Goal: Task Accomplishment & Management: Complete application form

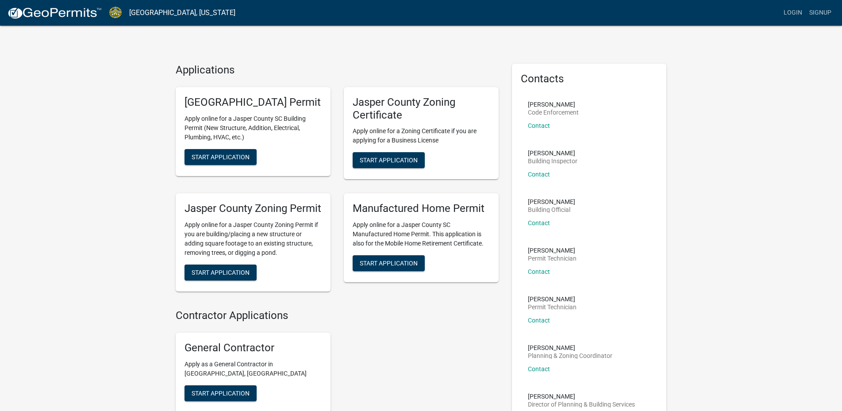
scroll to position [45, 0]
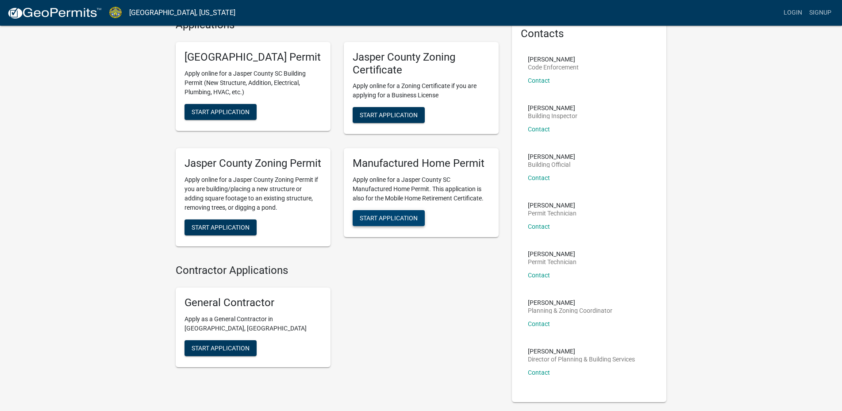
drag, startPoint x: 399, startPoint y: 227, endPoint x: 393, endPoint y: 243, distance: 16.8
click at [398, 222] on span "Start Application" at bounding box center [389, 218] width 58 height 7
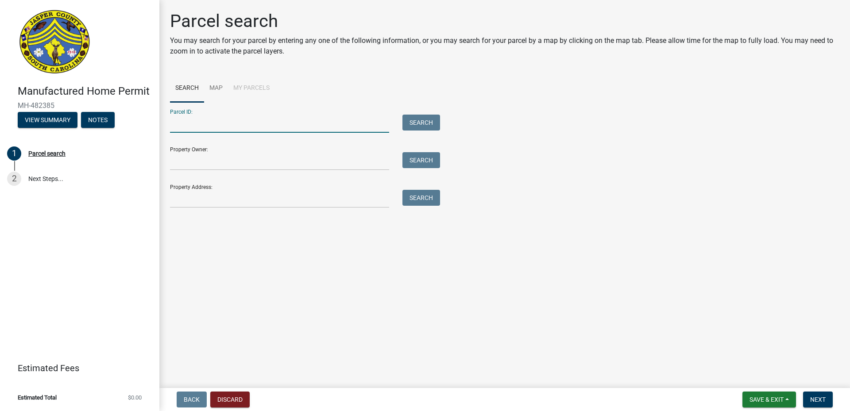
click at [191, 122] on input "Parcel ID:" at bounding box center [279, 124] width 219 height 18
paste input "046-38B-01-025"
type input "046-38B-01-025"
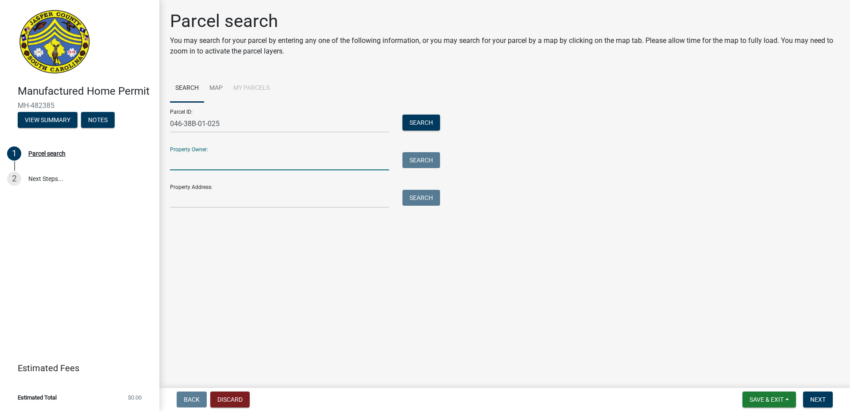
click at [217, 165] on input "Property Owner:" at bounding box center [279, 161] width 219 height 18
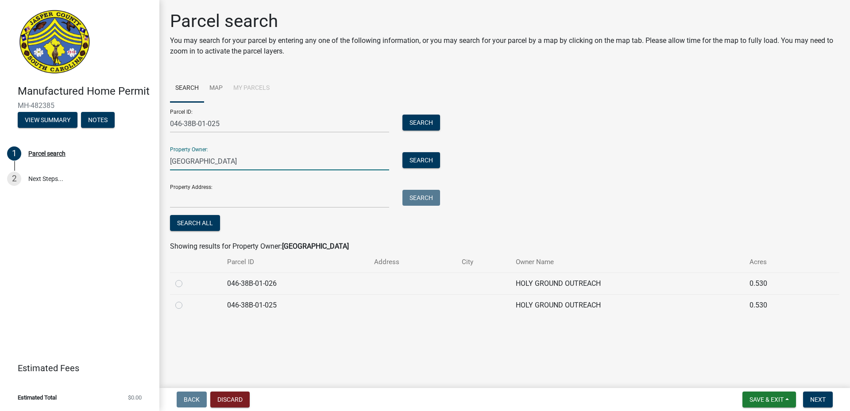
type input "[GEOGRAPHIC_DATA]"
click at [186, 278] on label at bounding box center [186, 278] width 0 height 0
click at [186, 283] on input "radio" at bounding box center [189, 281] width 6 height 6
radio input "true"
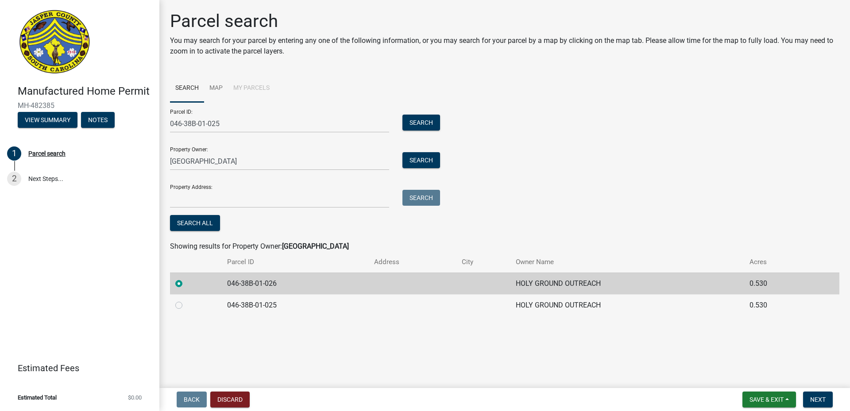
click at [186, 300] on label at bounding box center [186, 300] width 0 height 0
click at [186, 305] on input "radio" at bounding box center [189, 303] width 6 height 6
radio input "true"
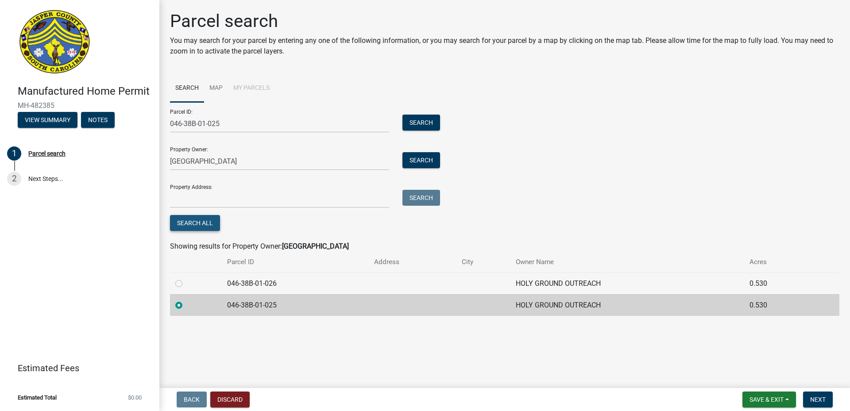
drag, startPoint x: 203, startPoint y: 219, endPoint x: 241, endPoint y: 226, distance: 38.6
click at [204, 219] on button "Search All" at bounding box center [195, 223] width 50 height 16
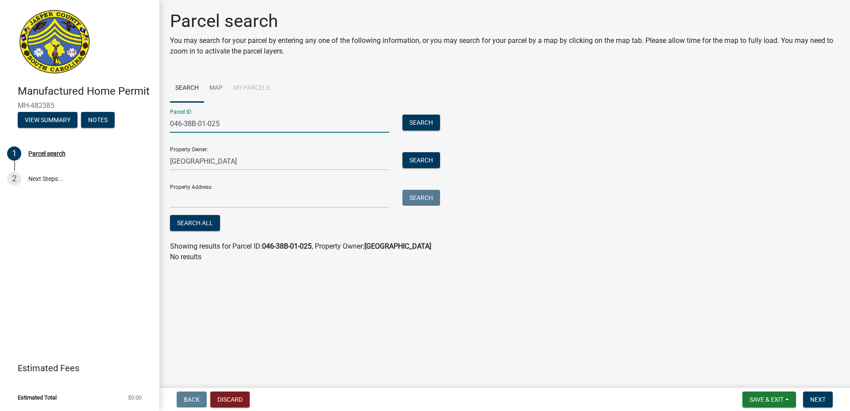
drag, startPoint x: 240, startPoint y: 122, endPoint x: 97, endPoint y: 131, distance: 142.9
click at [170, 130] on input "046-38B-01-025" at bounding box center [279, 124] width 219 height 18
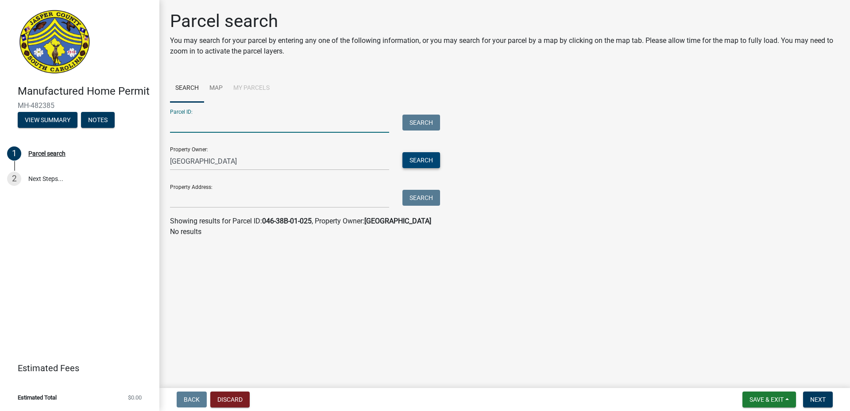
click at [421, 161] on button "Search" at bounding box center [421, 160] width 38 height 16
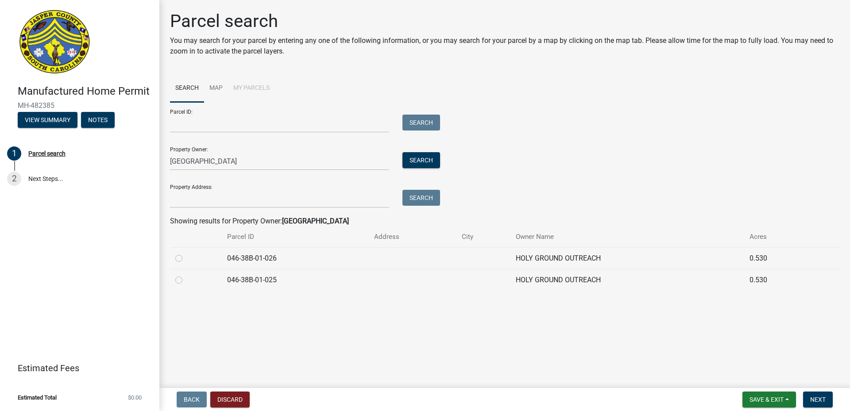
click at [186, 253] on label at bounding box center [186, 253] width 0 height 0
click at [186, 259] on input "radio" at bounding box center [189, 256] width 6 height 6
radio input "true"
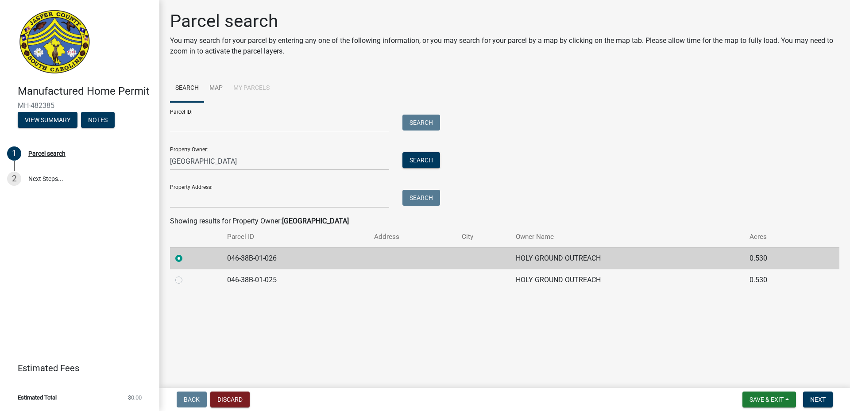
click at [186, 275] on label at bounding box center [186, 275] width 0 height 0
click at [186, 281] on input "radio" at bounding box center [189, 278] width 6 height 6
radio input "true"
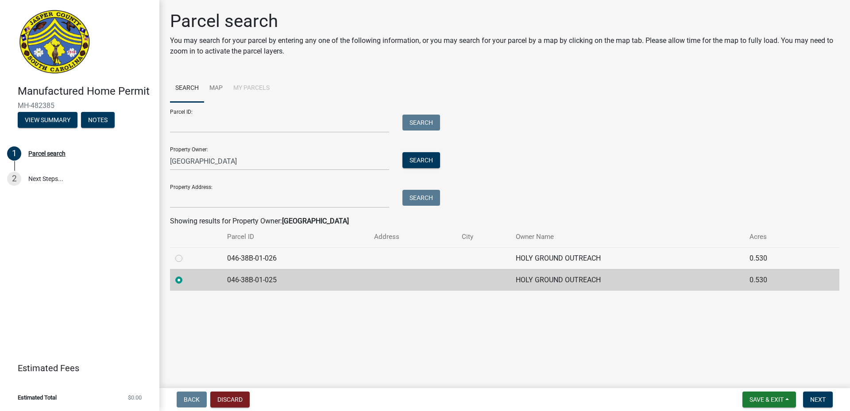
click at [186, 253] on label at bounding box center [186, 253] width 0 height 0
click at [186, 259] on input "radio" at bounding box center [189, 256] width 6 height 6
radio input "true"
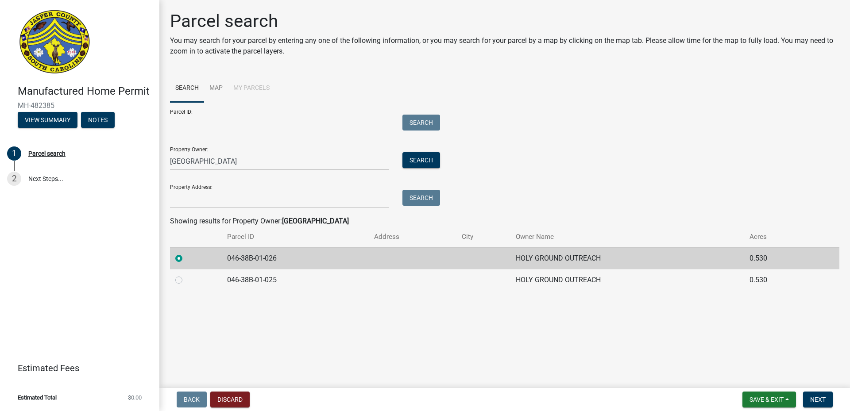
click at [186, 275] on label at bounding box center [186, 275] width 0 height 0
click at [186, 280] on input "radio" at bounding box center [189, 278] width 6 height 6
radio input "true"
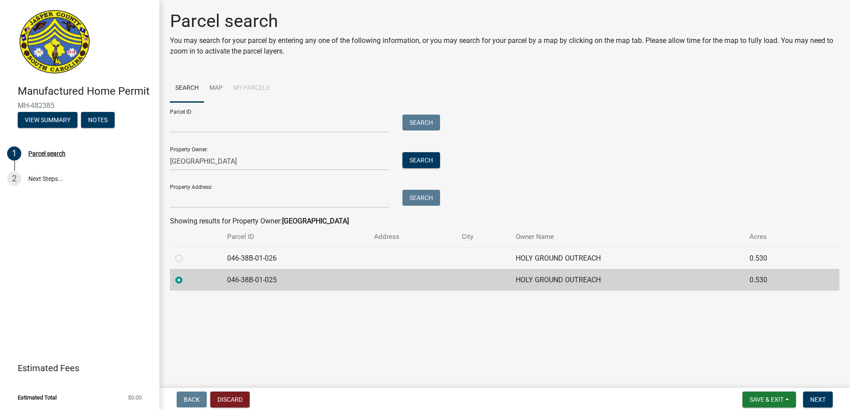
drag, startPoint x: 179, startPoint y: 258, endPoint x: 178, endPoint y: 282, distance: 23.9
click at [186, 253] on label at bounding box center [186, 253] width 0 height 0
click at [186, 259] on input "radio" at bounding box center [189, 256] width 6 height 6
radio input "true"
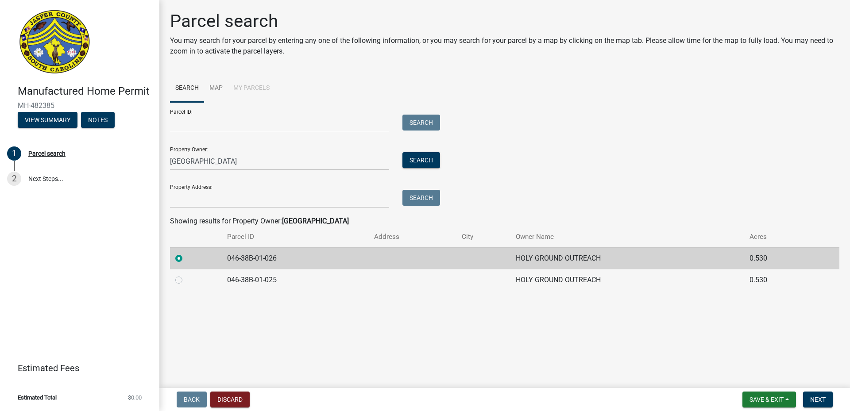
click at [293, 280] on td "046-38B-01-025" at bounding box center [295, 280] width 147 height 22
click at [47, 177] on link "2 Next Steps..." at bounding box center [79, 179] width 159 height 26
click at [62, 177] on link "2 Next Steps..." at bounding box center [79, 179] width 159 height 26
click at [48, 116] on button "View Summary" at bounding box center [48, 120] width 60 height 16
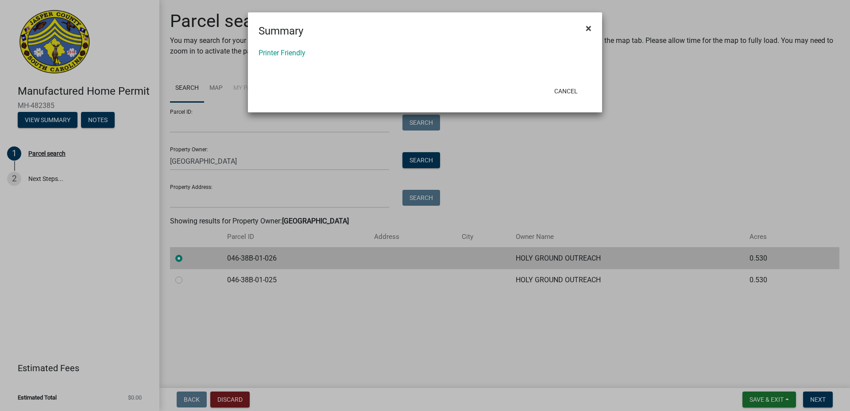
click at [587, 25] on span "×" at bounding box center [589, 28] width 6 height 12
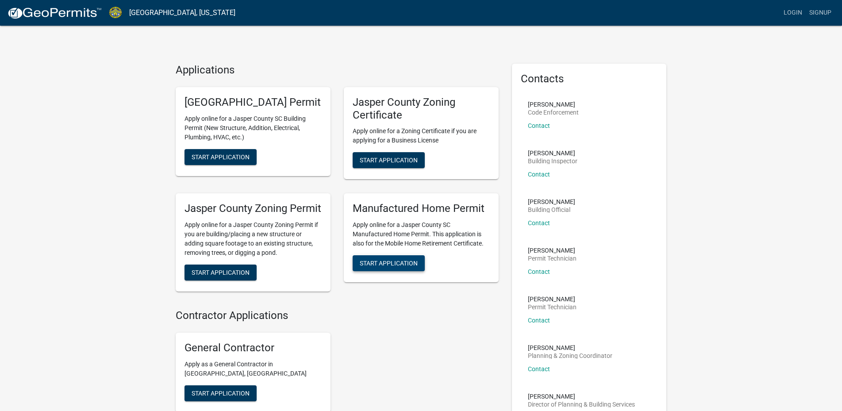
click at [397, 267] on span "Start Application" at bounding box center [389, 263] width 58 height 7
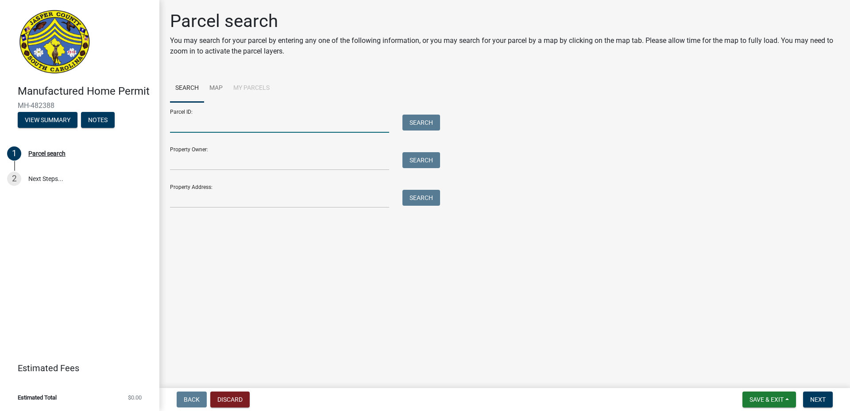
click at [171, 122] on input "Parcel ID:" at bounding box center [279, 124] width 219 height 18
paste input "046-38B-01-025"
type input "046-38B-01-025"
click at [419, 120] on button "Search" at bounding box center [421, 123] width 38 height 16
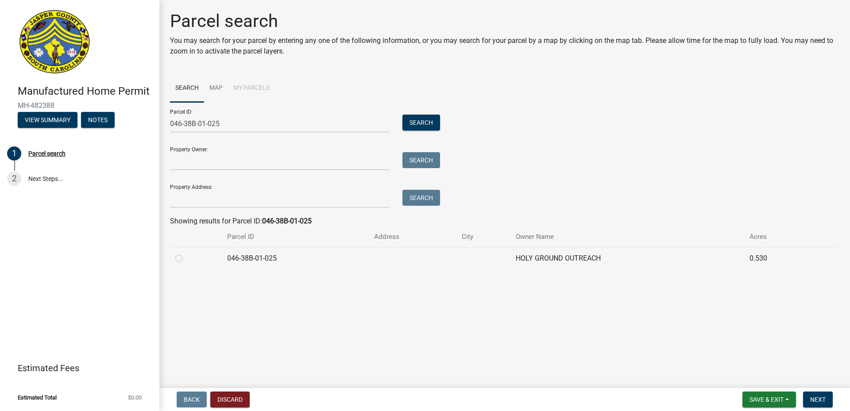
click at [186, 253] on label at bounding box center [186, 253] width 0 height 0
click at [186, 258] on input "radio" at bounding box center [189, 256] width 6 height 6
radio input "true"
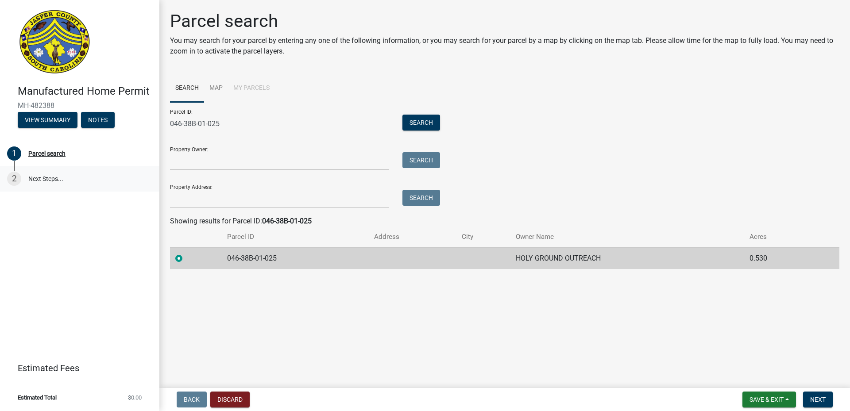
click at [39, 175] on link "2 Next Steps..." at bounding box center [79, 179] width 159 height 26
click at [816, 401] on span "Next" at bounding box center [817, 399] width 15 height 7
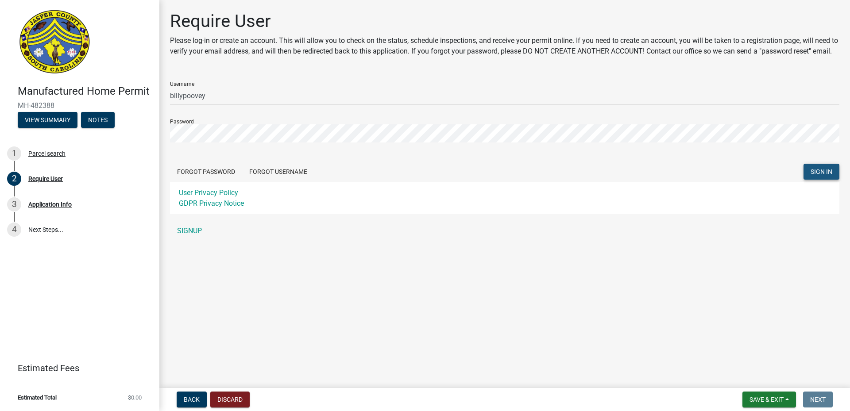
click at [818, 175] on span "SIGN IN" at bounding box center [821, 171] width 22 height 7
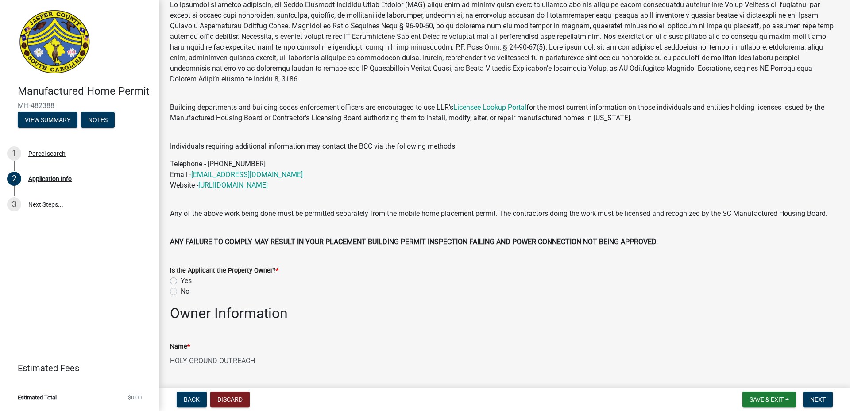
scroll to position [101, 0]
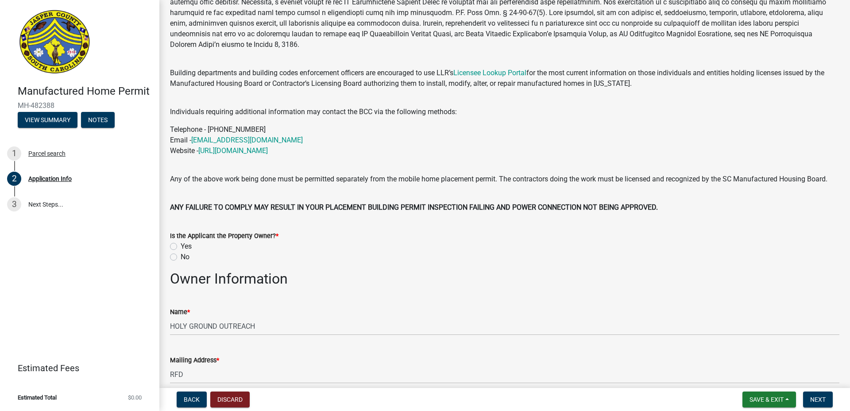
drag, startPoint x: 174, startPoint y: 259, endPoint x: 190, endPoint y: 282, distance: 28.0
click at [181, 252] on label "Yes" at bounding box center [186, 246] width 11 height 11
click at [181, 247] on input "Yes" at bounding box center [184, 244] width 6 height 6
radio input "true"
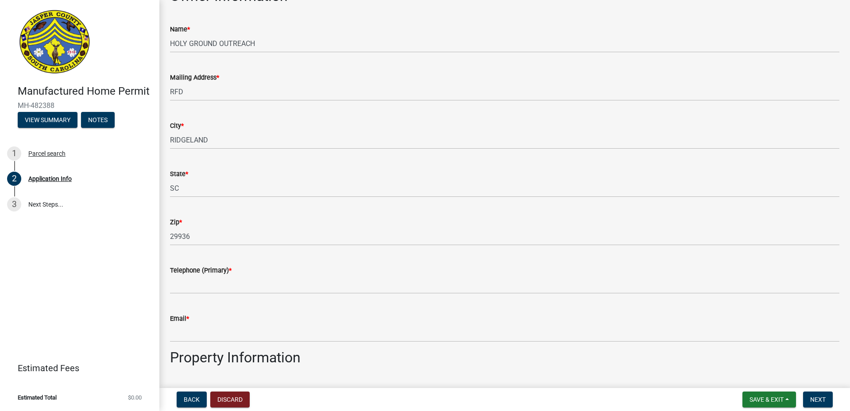
scroll to position [404, 0]
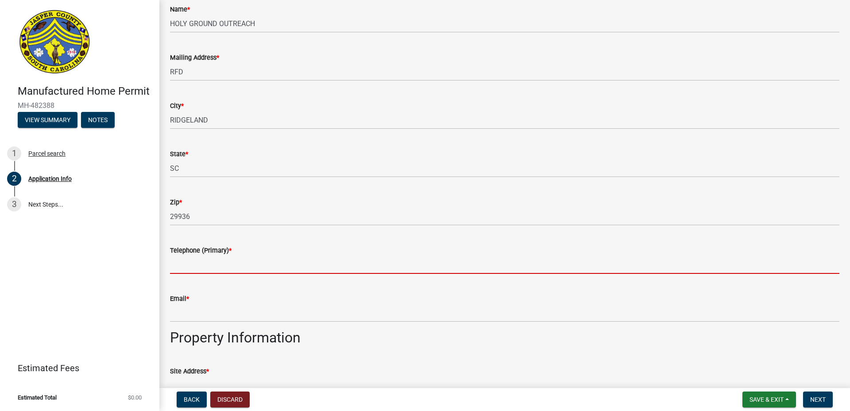
click at [357, 274] on input "Telephone (Primary) *" at bounding box center [504, 265] width 669 height 18
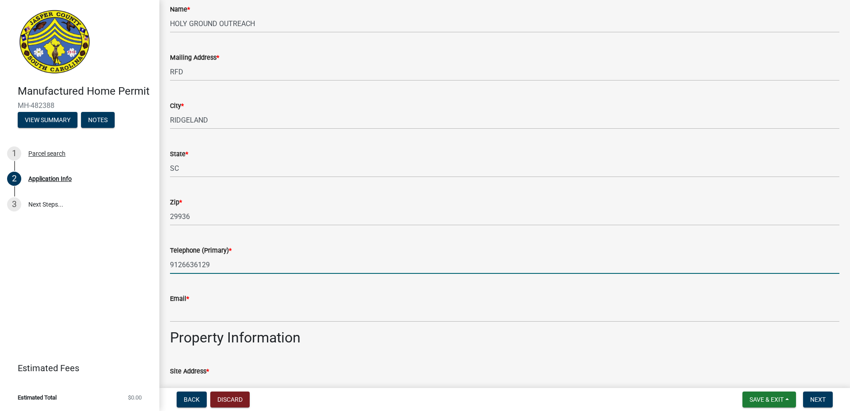
type input "9126636129"
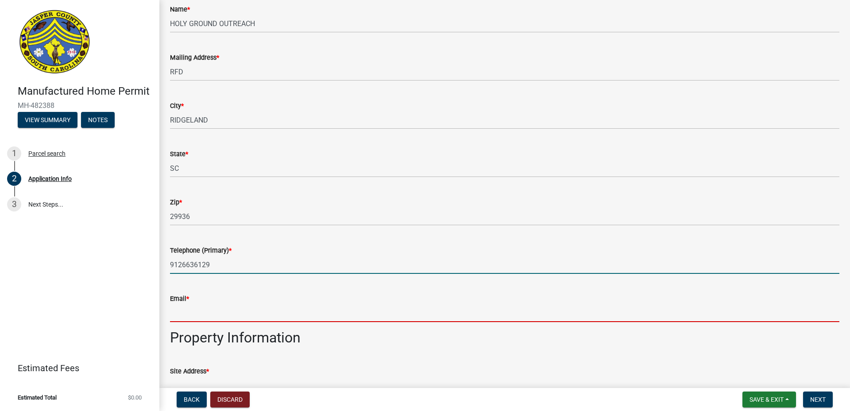
click at [224, 322] on input "Email *" at bounding box center [504, 313] width 669 height 18
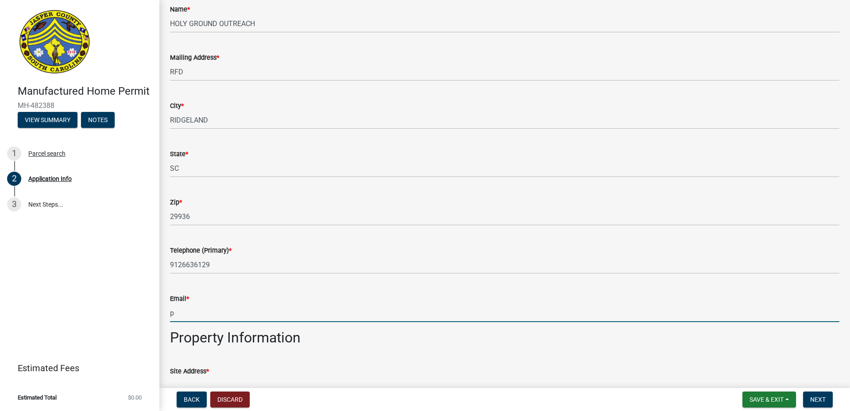
type input "[EMAIL_ADDRESS][DOMAIN_NAME]"
type input "PO Box 95"
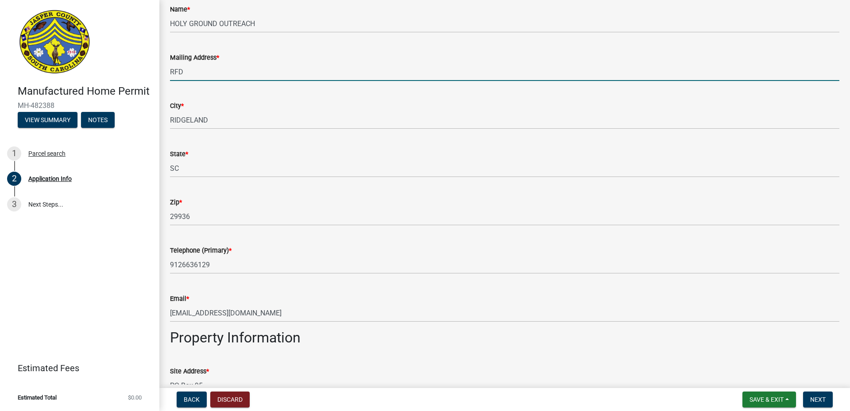
drag, startPoint x: 187, startPoint y: 81, endPoint x: 142, endPoint y: 118, distance: 58.5
click at [170, 81] on input "RFD" at bounding box center [504, 72] width 669 height 18
type input "PO Box 95"
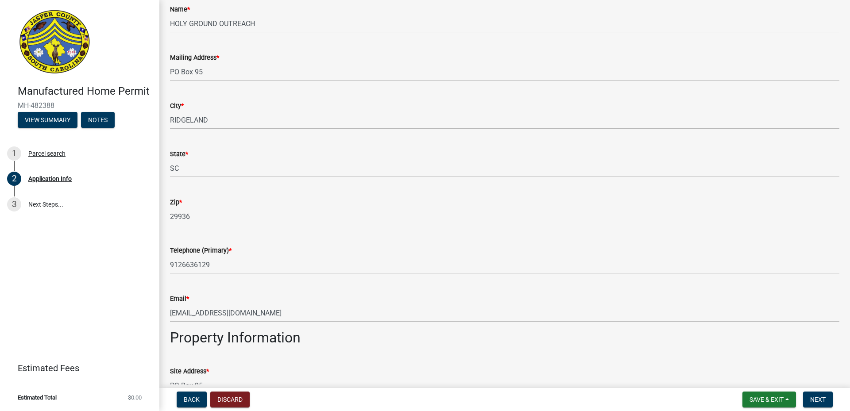
click at [432, 353] on wm-data-entity-input "Property Information" at bounding box center [504, 341] width 669 height 24
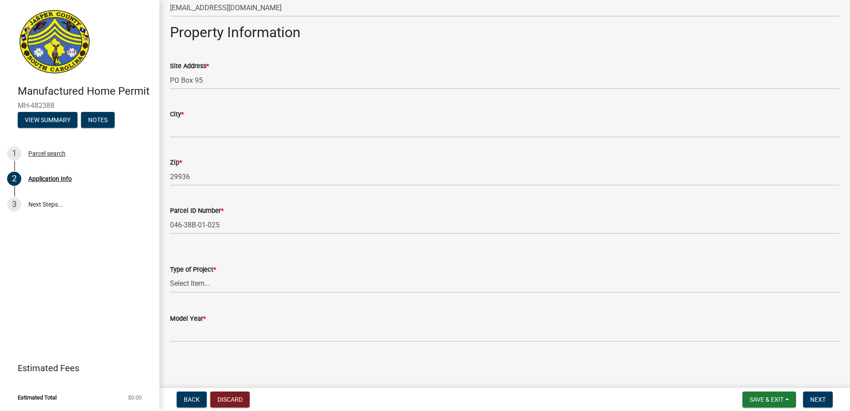
scroll to position [720, 0]
click at [170, 275] on select "Select Item... Manufactured Home Installation Mobile Home Retirement - Certific…" at bounding box center [504, 284] width 669 height 18
click option "Manufactured Home Installation" at bounding box center [0, 0] width 0 height 0
select select "00748aa1-56c2-4786-b7ff-9b3cb1d8d455"
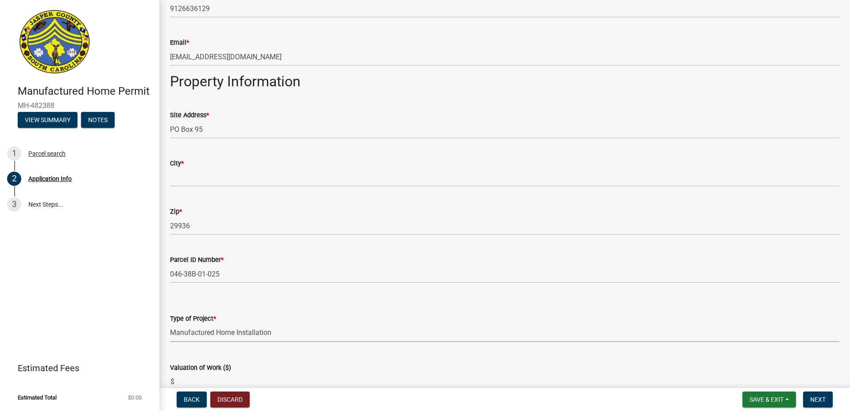
scroll to position [619, 0]
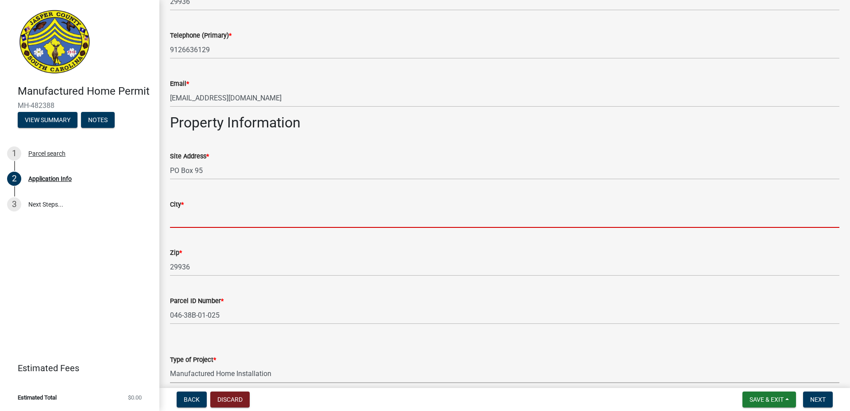
click at [207, 227] on input "City *" at bounding box center [504, 219] width 669 height 18
click at [205, 228] on input "City *" at bounding box center [504, 219] width 669 height 18
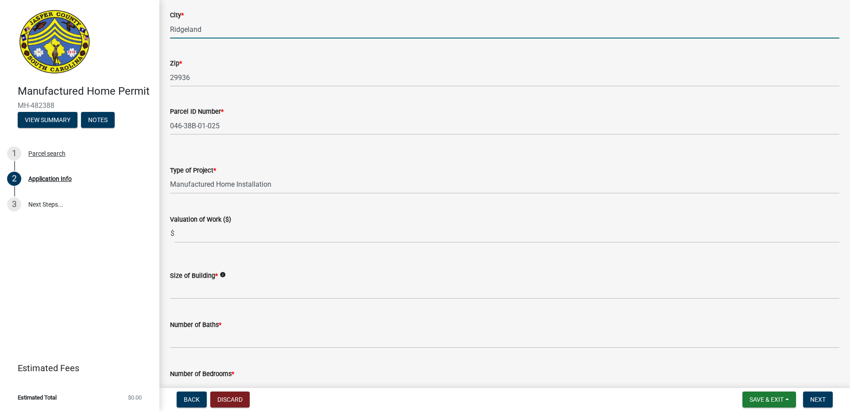
scroll to position [821, 0]
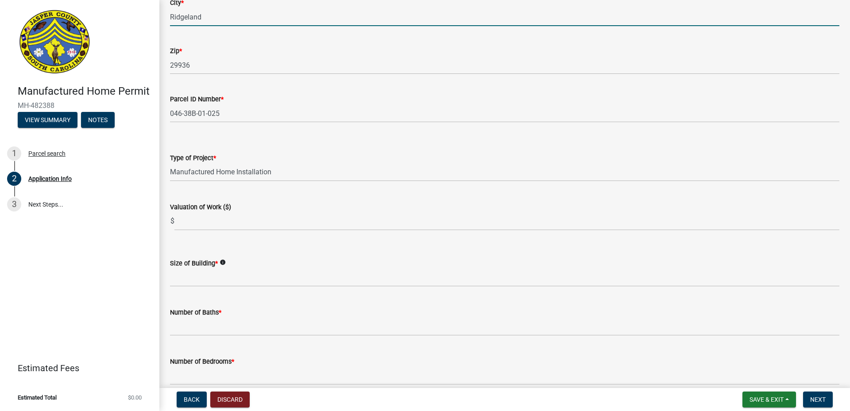
type input "Ridgeland"
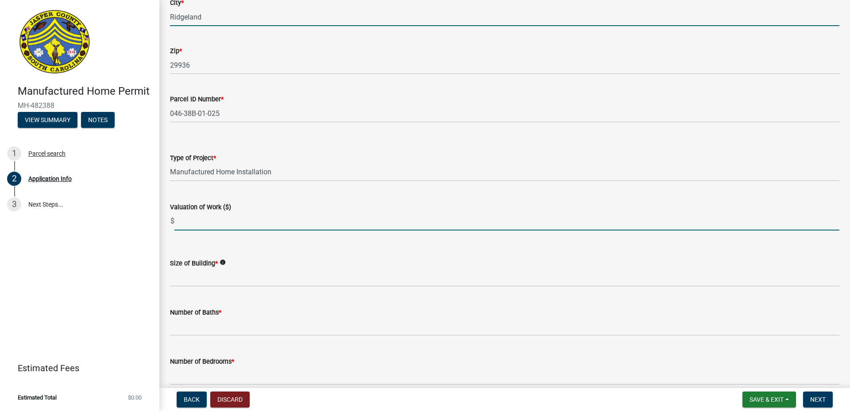
click at [199, 231] on input "text" at bounding box center [506, 221] width 665 height 18
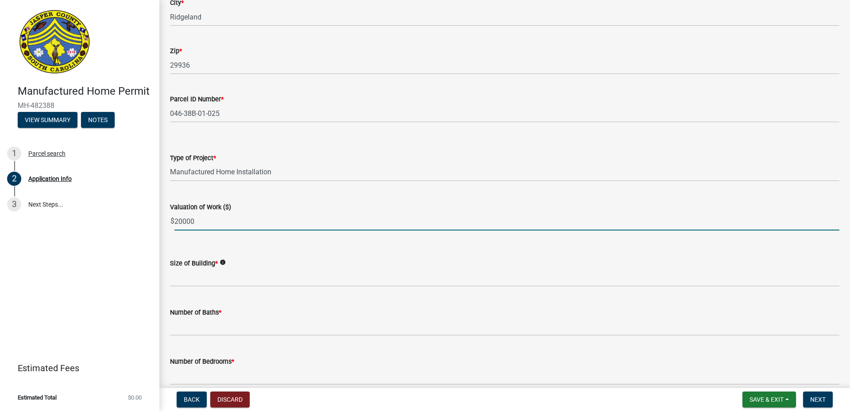
type input "20000"
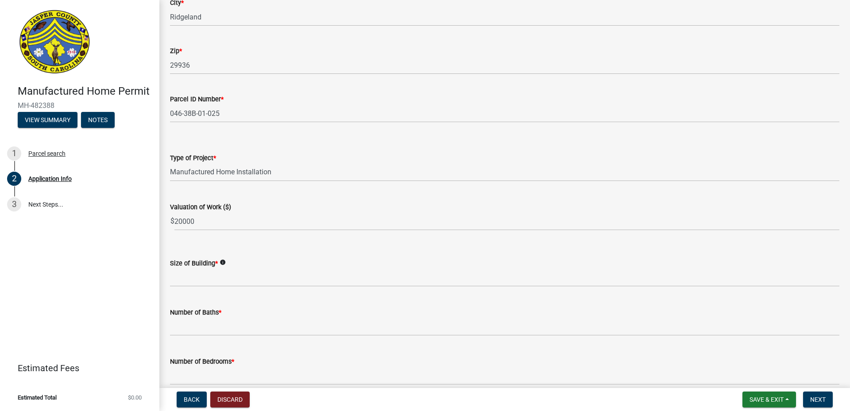
click at [226, 266] on icon "info" at bounding box center [223, 262] width 6 height 6
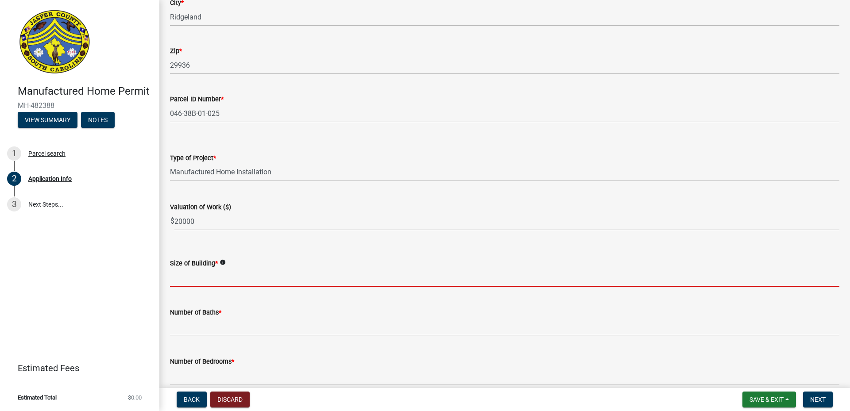
click at [187, 287] on input "text" at bounding box center [504, 278] width 669 height 18
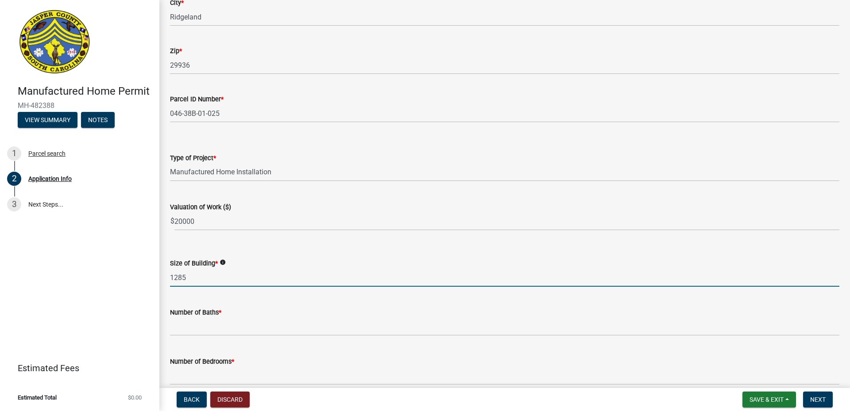
type input "1285"
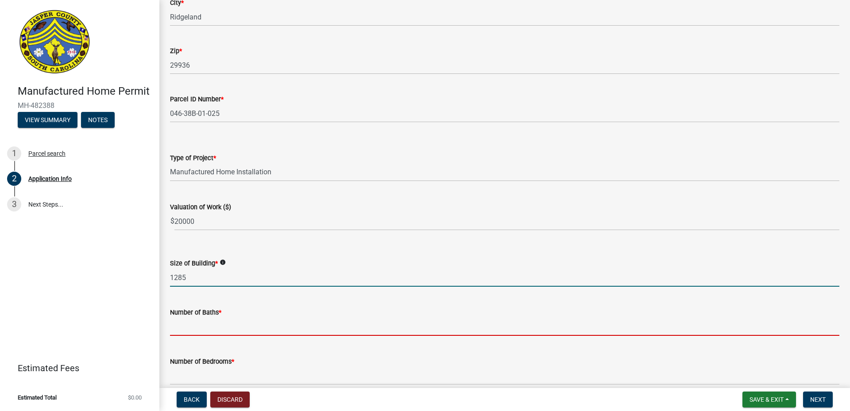
click at [231, 336] on input "text" at bounding box center [504, 327] width 669 height 18
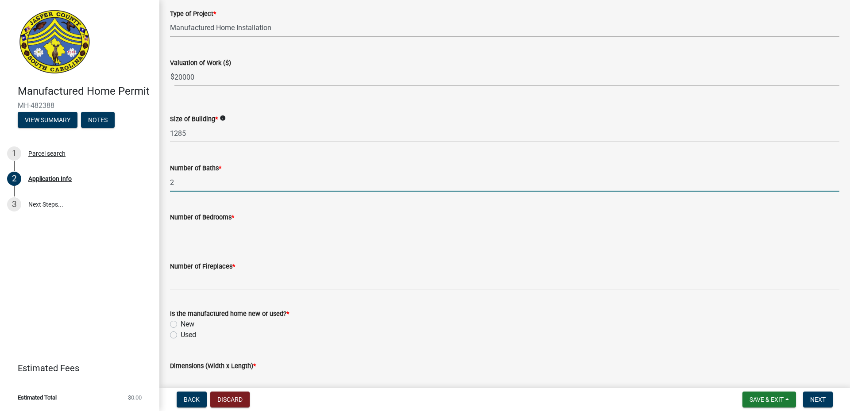
scroll to position [972, 0]
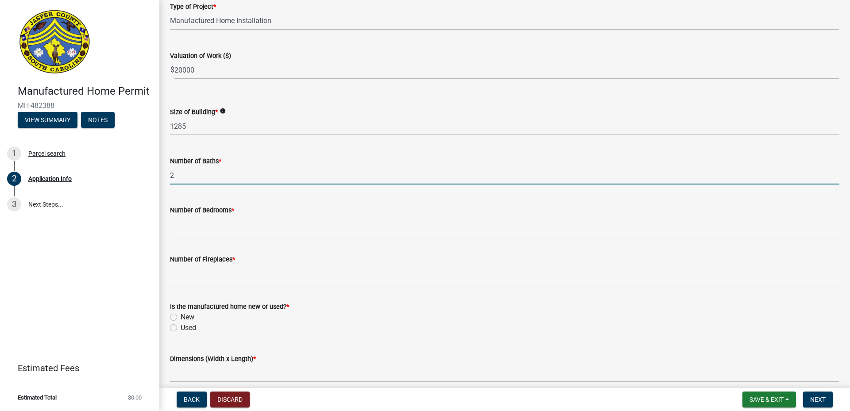
type input "2"
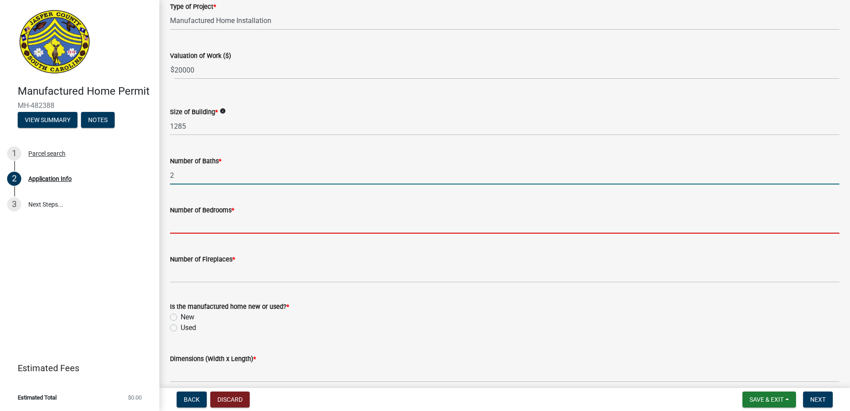
click at [186, 234] on input "text" at bounding box center [504, 225] width 669 height 18
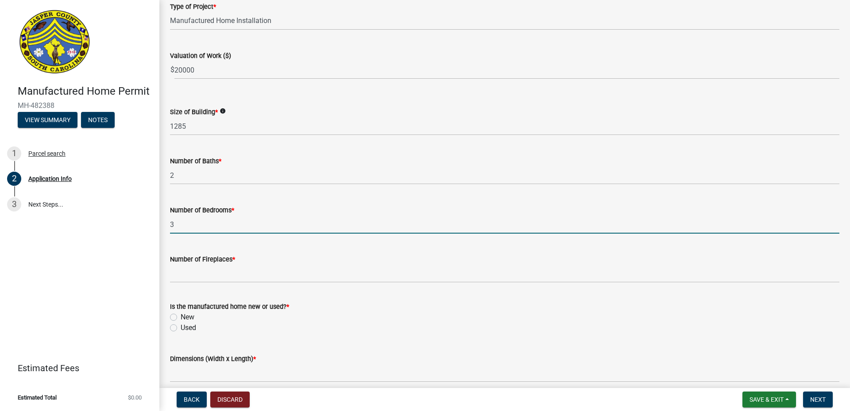
type input "3"
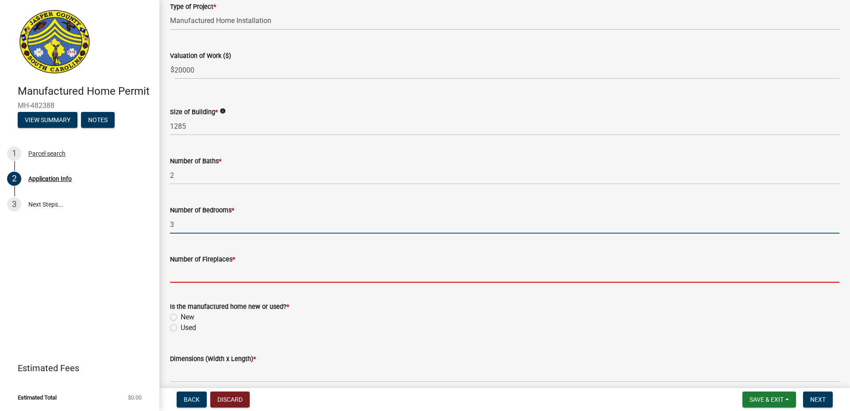
click at [181, 283] on input "text" at bounding box center [504, 274] width 669 height 18
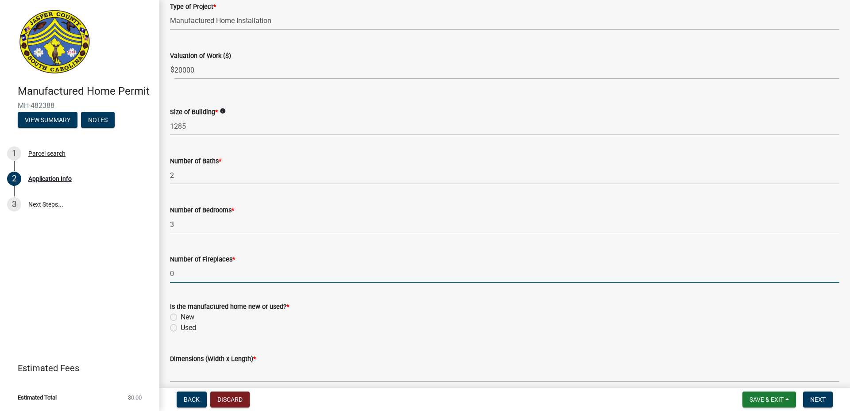
type input "0"
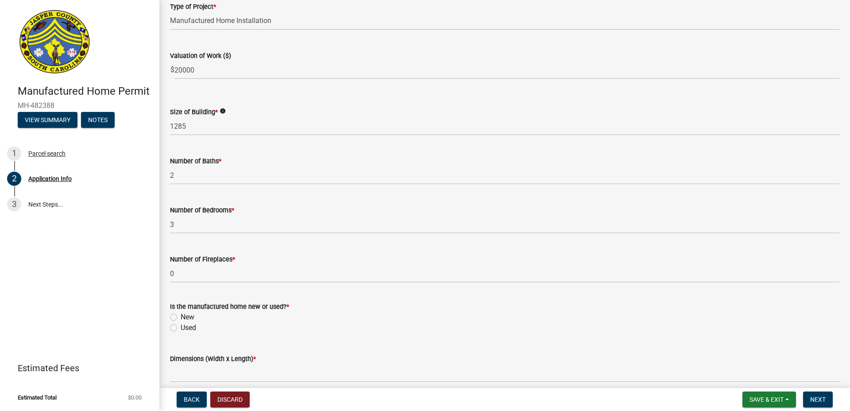
click at [181, 333] on label "Used" at bounding box center [188, 328] width 15 height 11
click at [181, 328] on input "Used" at bounding box center [184, 326] width 6 height 6
radio input "true"
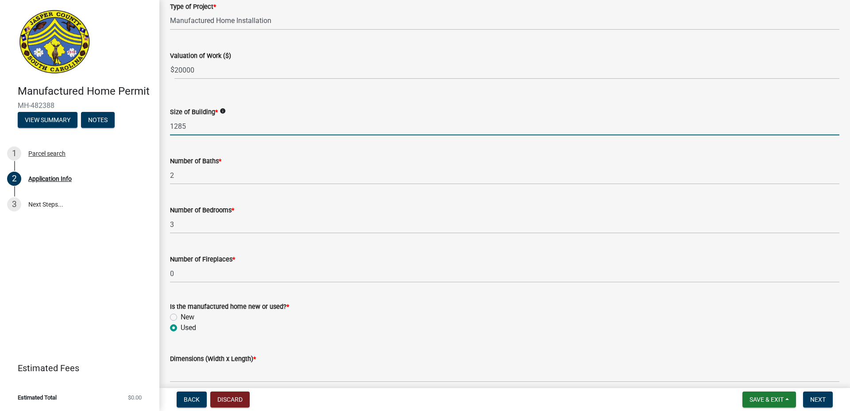
click at [185, 135] on input "1285" at bounding box center [504, 126] width 669 height 18
type input "1280"
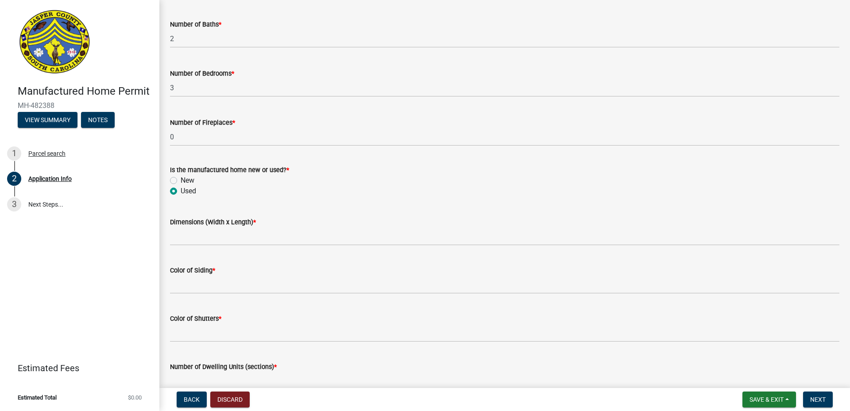
scroll to position [1123, 0]
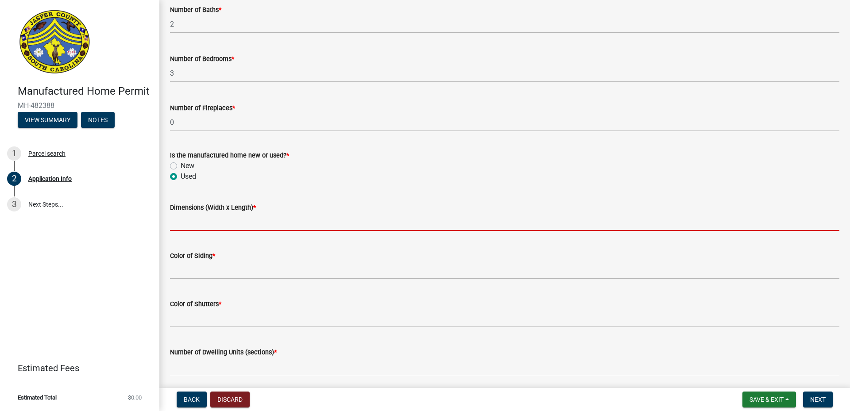
click at [219, 231] on input "Dimensions (Width x Length) *" at bounding box center [504, 222] width 669 height 18
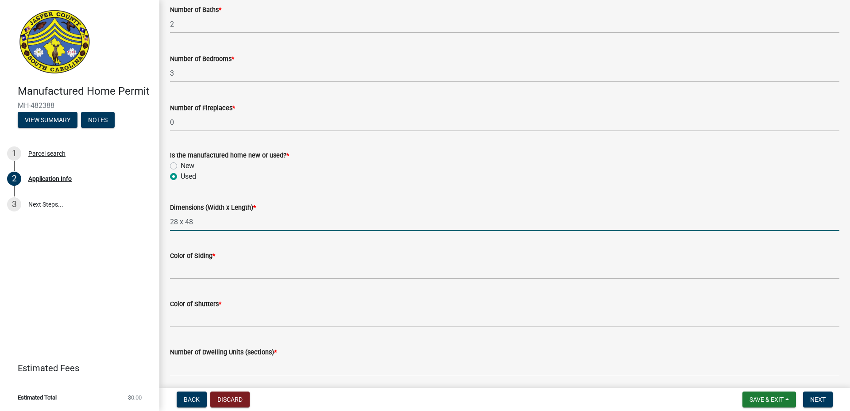
click at [178, 231] on input "28 x 48" at bounding box center [504, 222] width 669 height 18
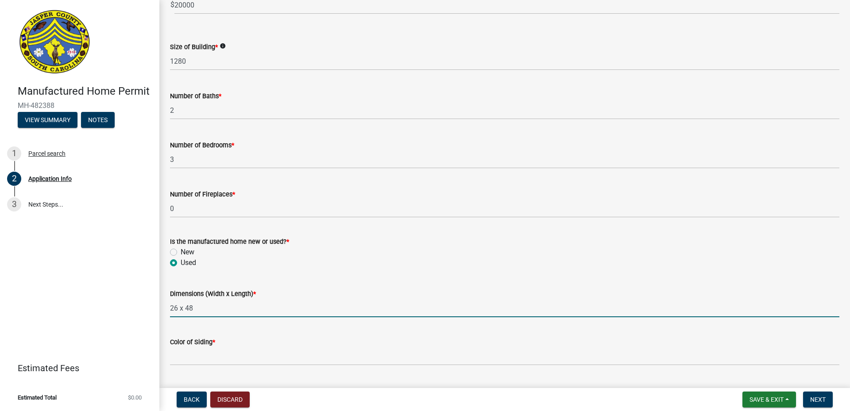
scroll to position [1022, 0]
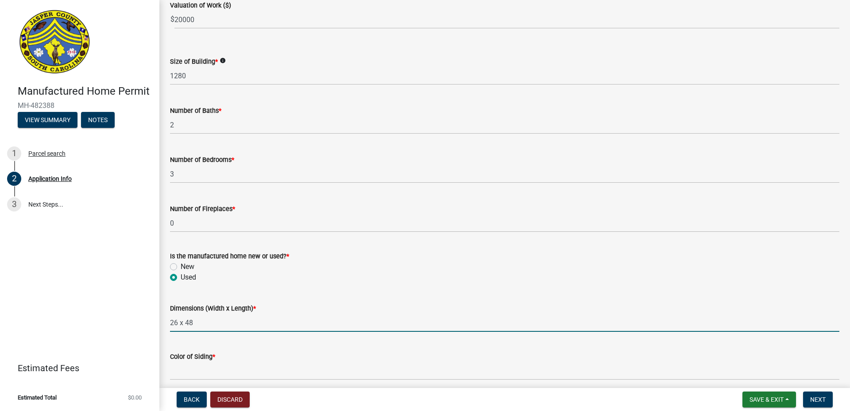
type input "26 x 48"
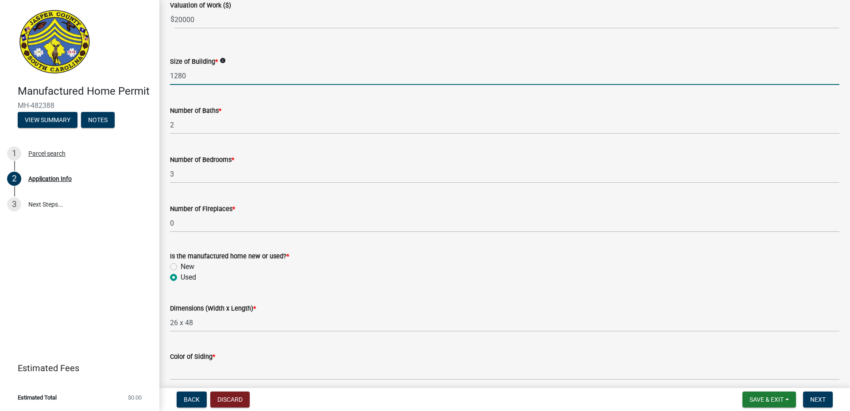
drag, startPoint x: 186, startPoint y: 85, endPoint x: 179, endPoint y: 100, distance: 16.6
click at [178, 85] on input "1280" at bounding box center [504, 76] width 669 height 18
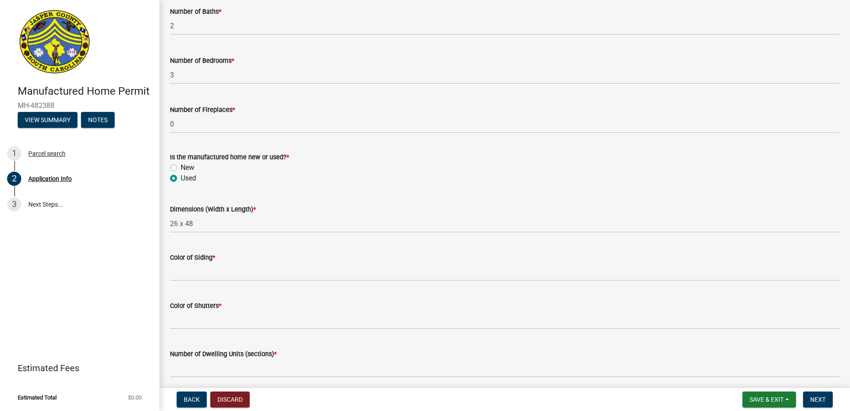
scroll to position [1123, 0]
type input "1248"
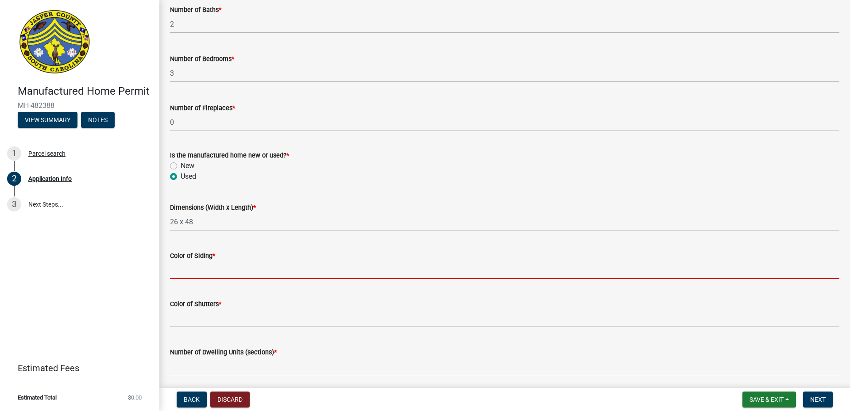
click at [191, 279] on input "Color of Siding *" at bounding box center [504, 270] width 669 height 18
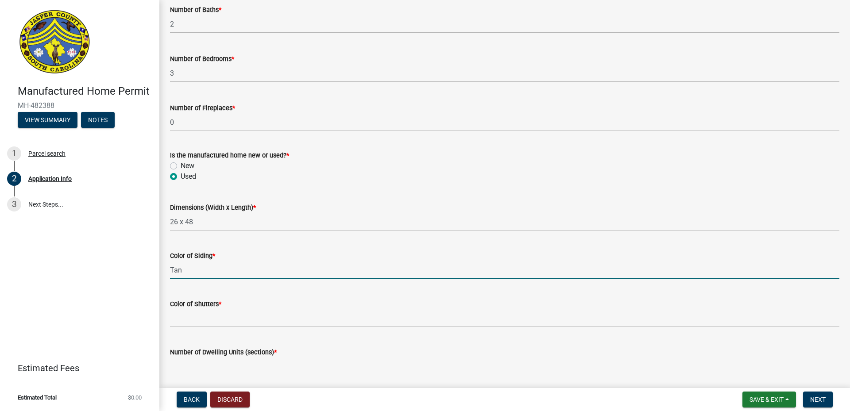
type input "Tan"
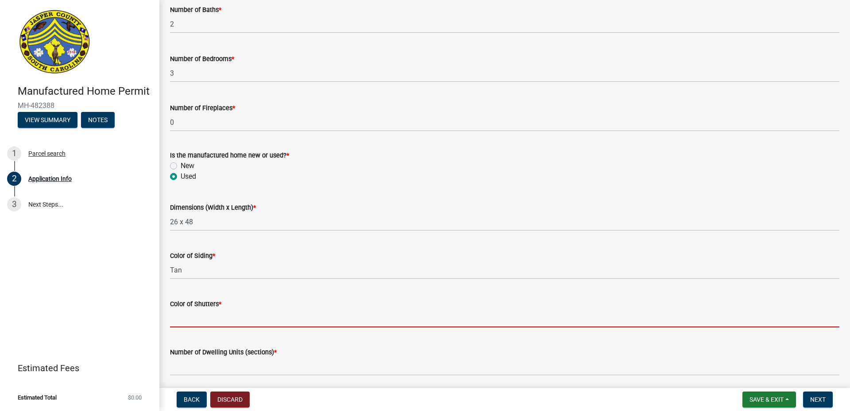
click at [264, 328] on input "Color of Shutters *" at bounding box center [504, 318] width 669 height 18
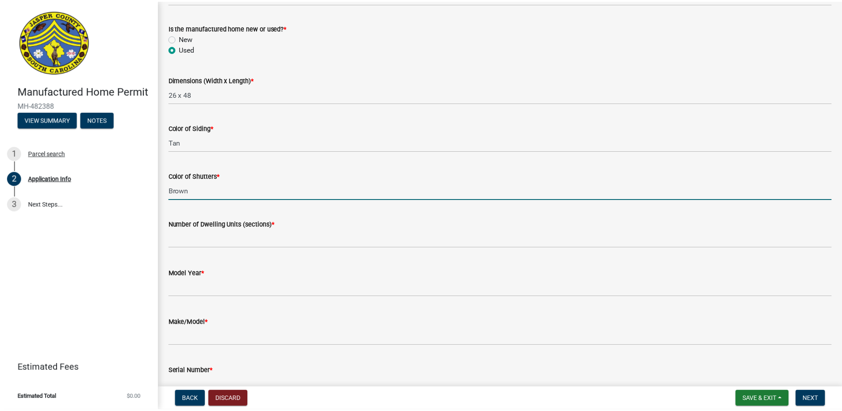
scroll to position [1275, 0]
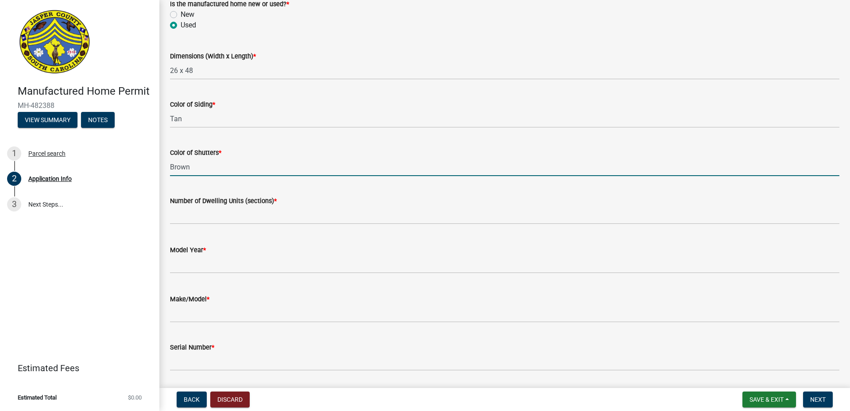
type input "Brown"
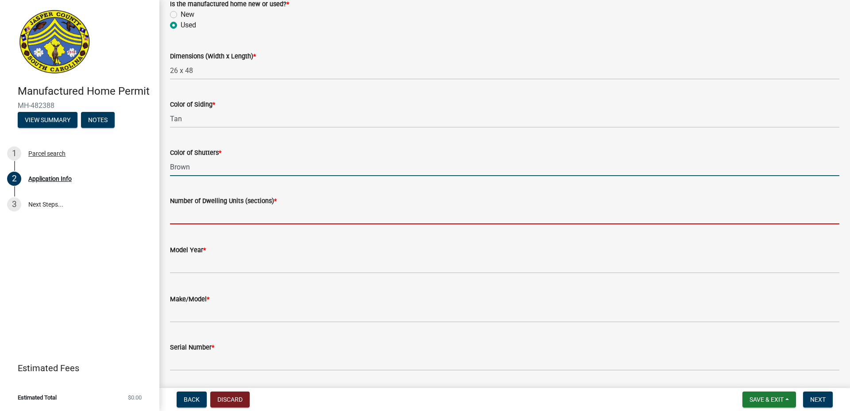
click at [188, 224] on input "text" at bounding box center [504, 215] width 669 height 18
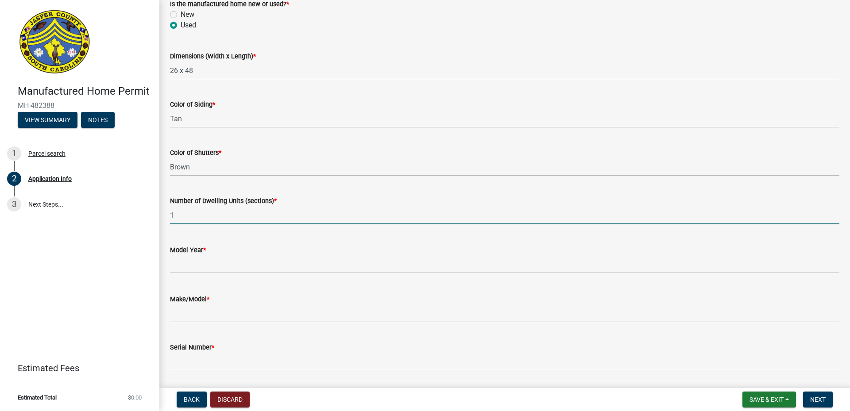
type input "1"
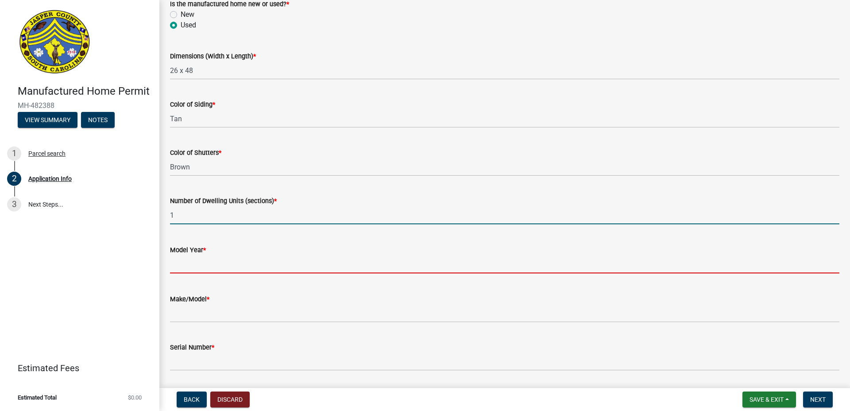
click at [201, 274] on input "text" at bounding box center [504, 264] width 669 height 18
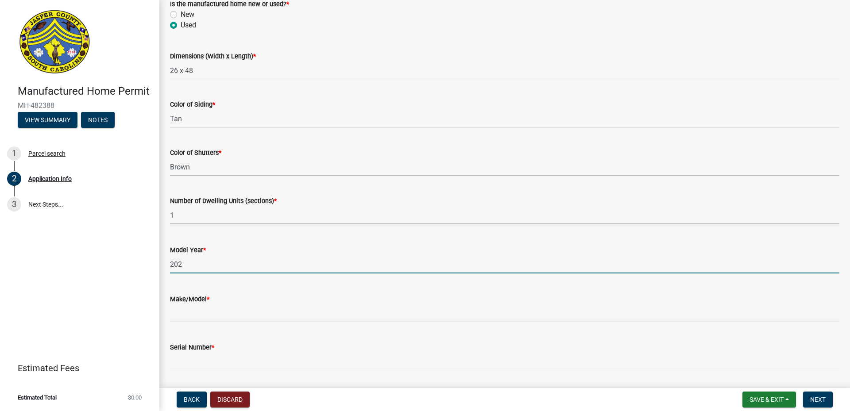
type input "2024"
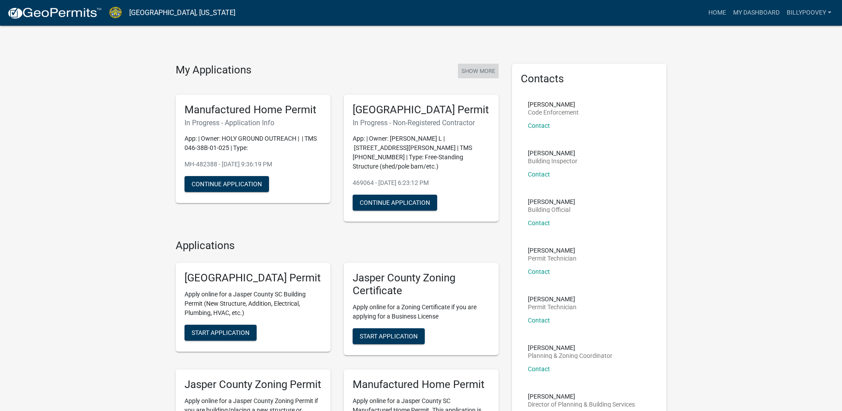
click at [484, 68] on button "Show More" at bounding box center [478, 71] width 41 height 15
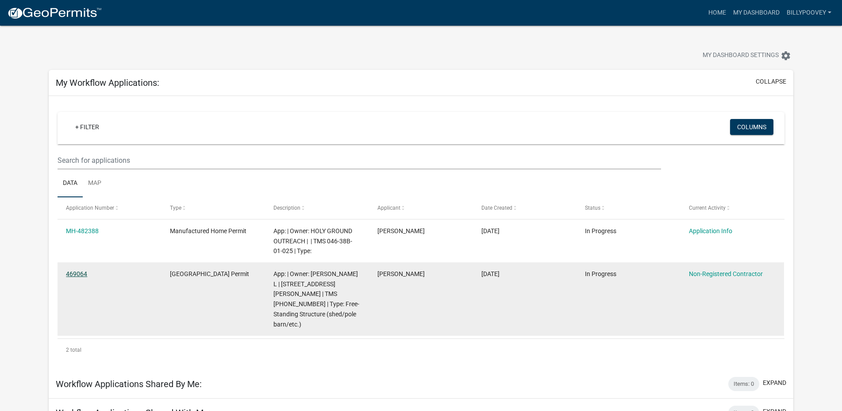
click at [84, 274] on link "469064" at bounding box center [76, 273] width 21 height 7
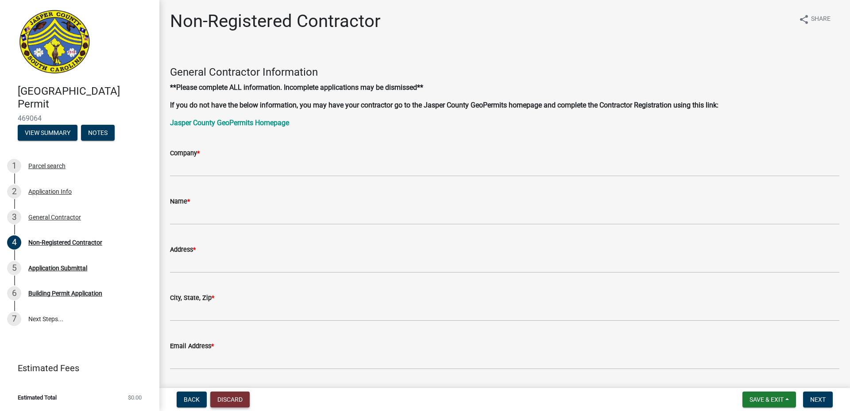
click at [235, 397] on button "Discard" at bounding box center [229, 400] width 39 height 16
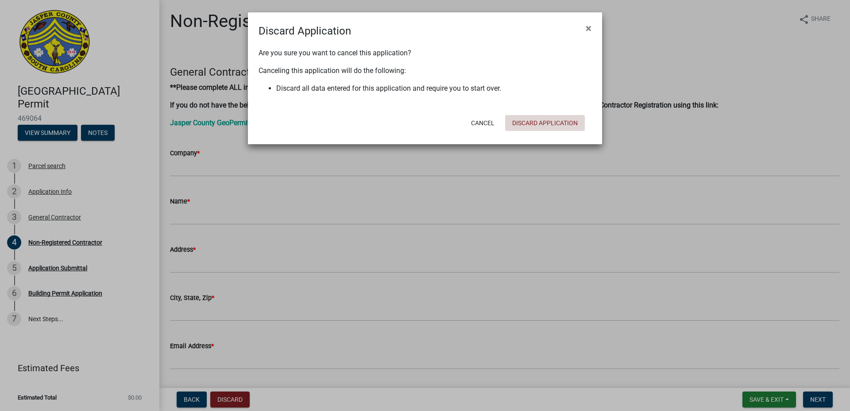
click at [550, 124] on button "Discard Application" at bounding box center [545, 123] width 80 height 16
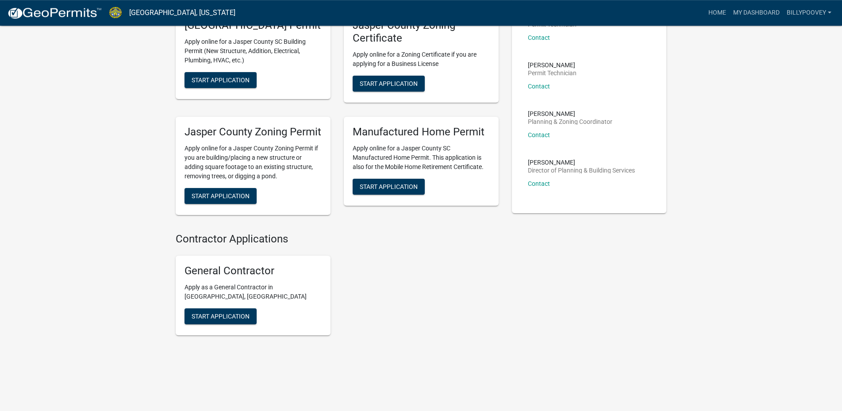
scroll to position [212, 0]
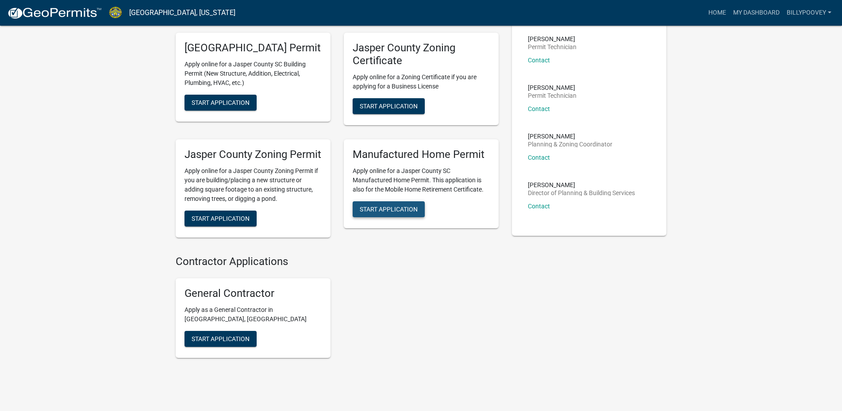
click at [388, 212] on span "Start Application" at bounding box center [389, 208] width 58 height 7
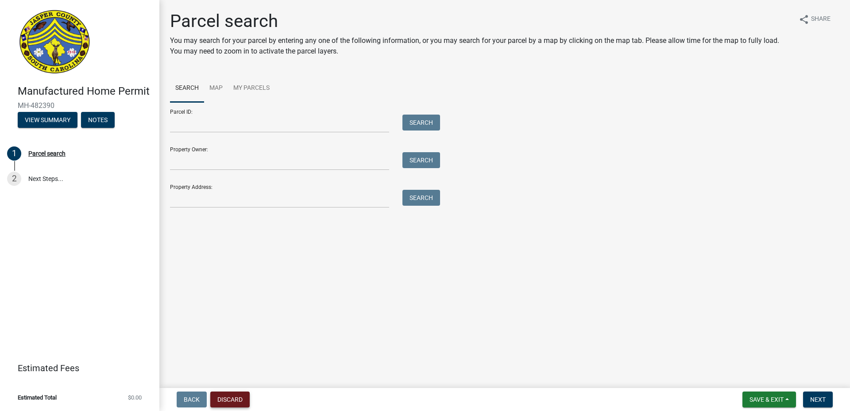
click at [231, 397] on button "Discard" at bounding box center [229, 400] width 39 height 16
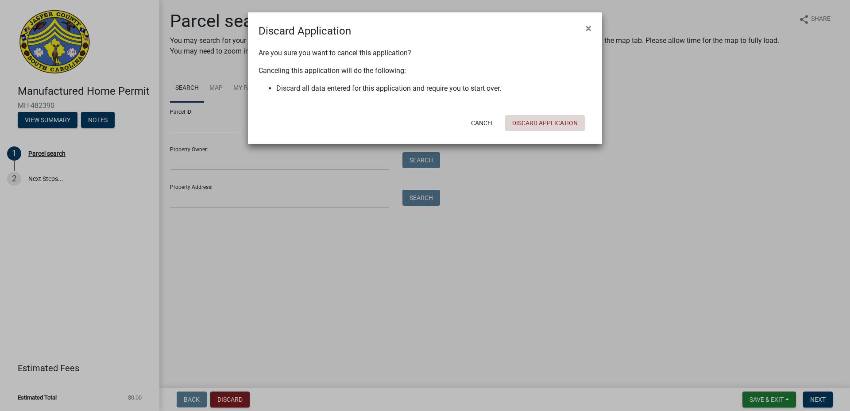
click at [533, 121] on button "Discard Application" at bounding box center [545, 123] width 80 height 16
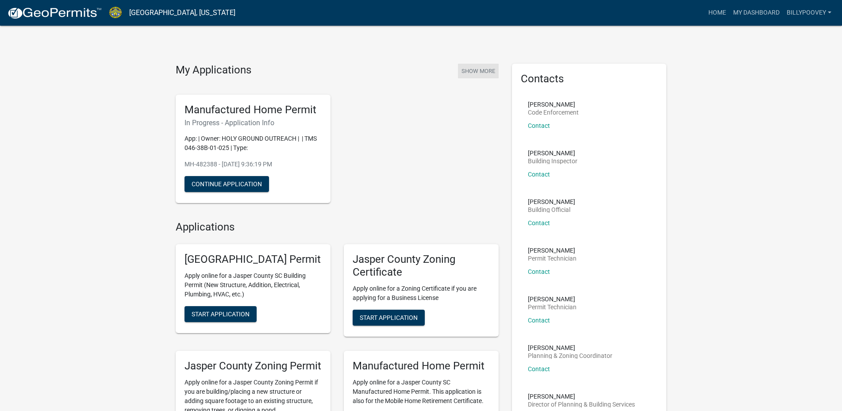
click at [473, 69] on button "Show More" at bounding box center [478, 71] width 41 height 15
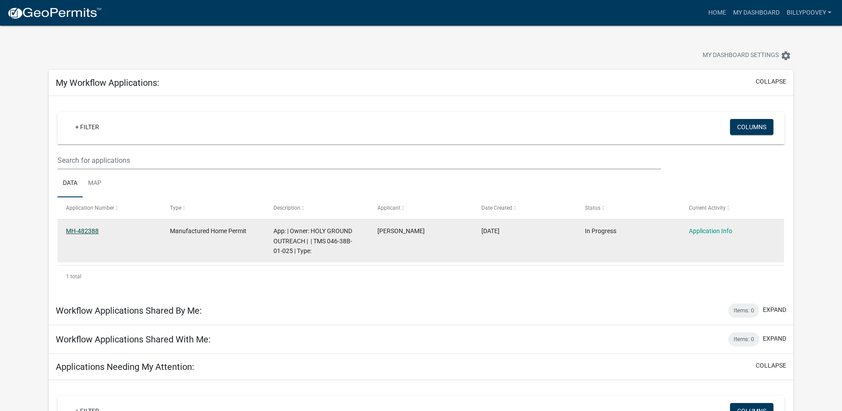
click at [89, 229] on link "MH-482388" at bounding box center [82, 231] width 33 height 7
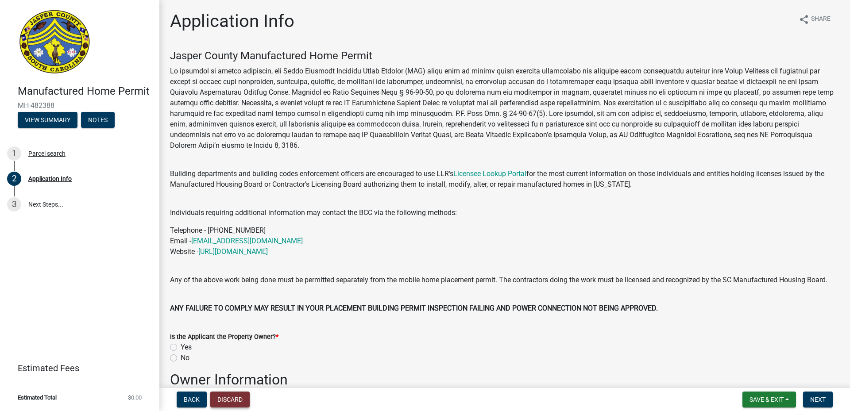
click at [228, 398] on button "Discard" at bounding box center [229, 400] width 39 height 16
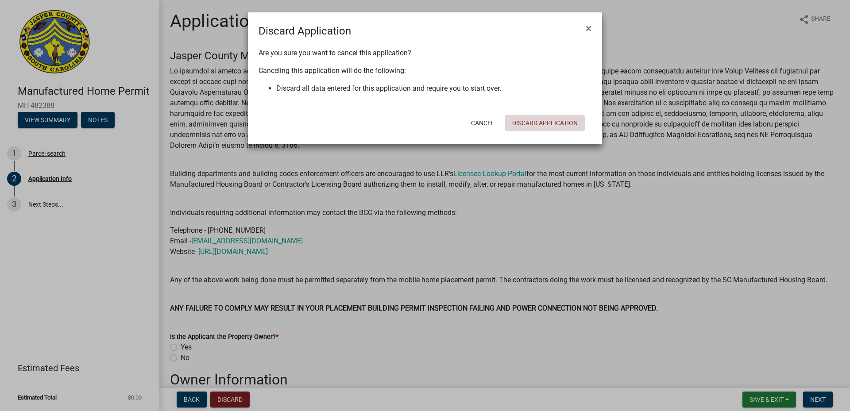
click at [539, 120] on button "Discard Application" at bounding box center [545, 123] width 80 height 16
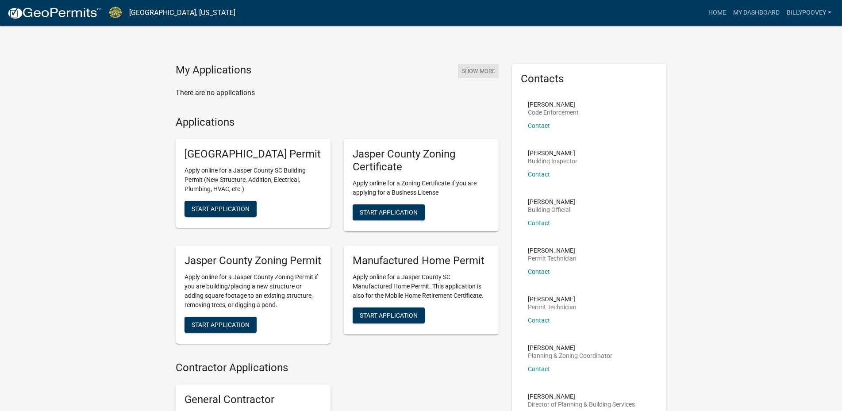
click at [475, 73] on button "Show More" at bounding box center [478, 71] width 41 height 15
